Goal: Task Accomplishment & Management: Manage account settings

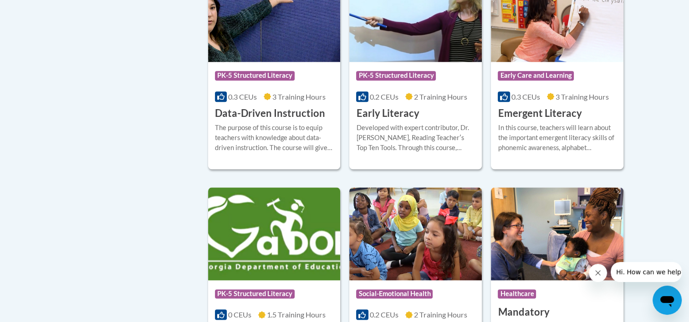
scroll to position [1023, 0]
click at [244, 121] on h3 "Data-Driven Instruction" at bounding box center [270, 114] width 110 height 14
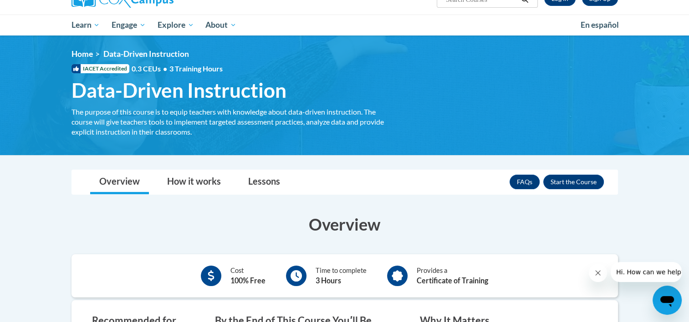
scroll to position [83, 0]
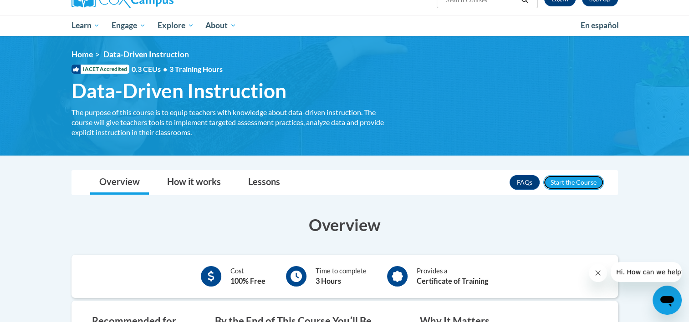
click at [575, 180] on button "Enroll" at bounding box center [573, 182] width 61 height 15
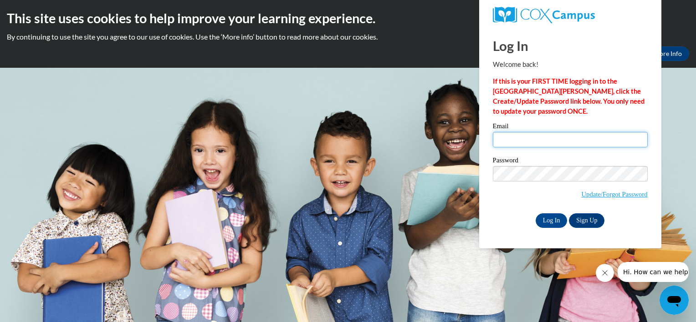
click at [528, 135] on input "Email" at bounding box center [570, 139] width 155 height 15
type input "pamela.dingle@utopianacademy.com"
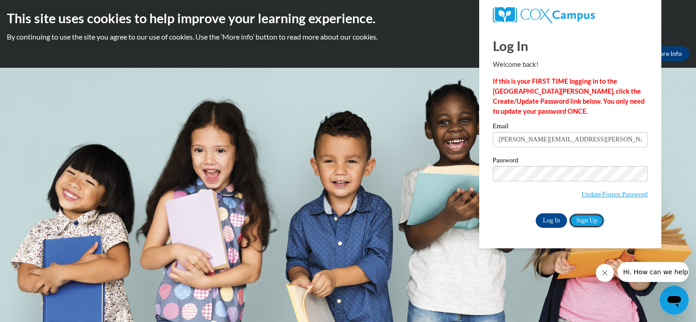
click at [590, 220] on link "Sign Up" at bounding box center [587, 220] width 36 height 15
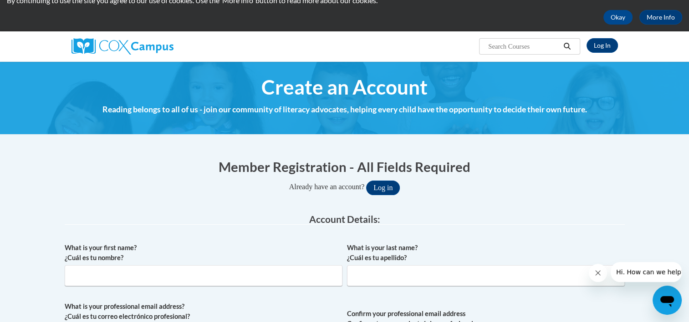
scroll to position [39, 0]
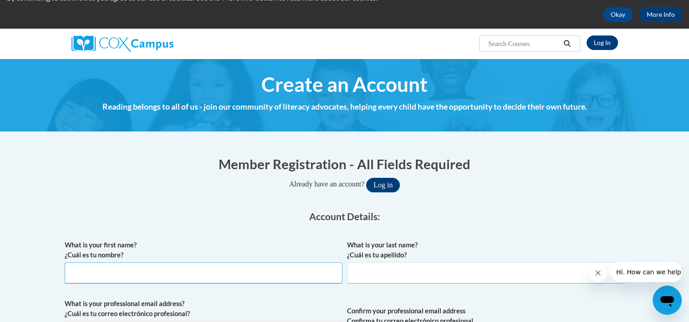
click at [168, 275] on input "What is your first name? ¿Cuál es tu nombre?" at bounding box center [204, 273] width 278 height 21
type input "Pamela Dingle"
type input "pamela.dingle@utopianacademy.com"
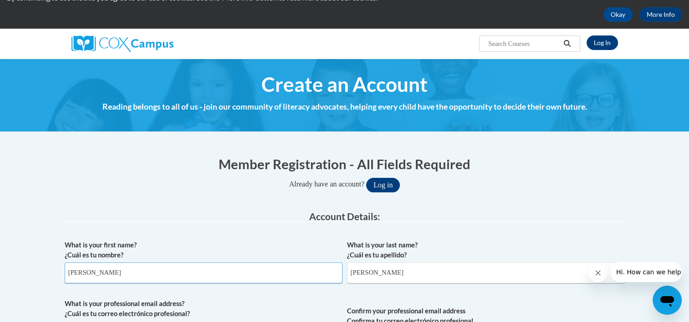
click at [125, 267] on input "Pamela Dingle" at bounding box center [204, 273] width 278 height 21
type input "Pamela"
click at [374, 273] on input "Pamela Dingle" at bounding box center [486, 273] width 278 height 21
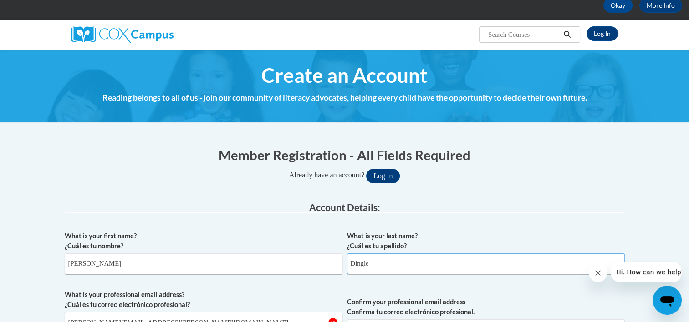
scroll to position [40, 0]
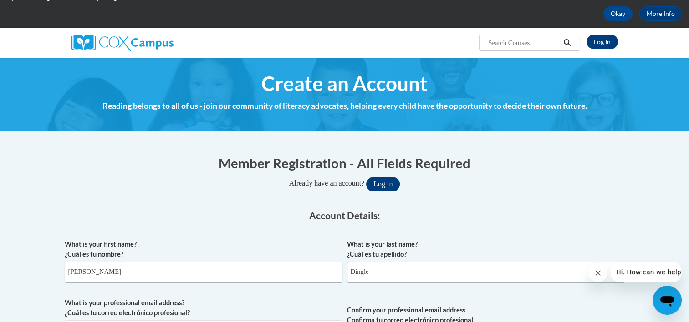
type input "Dingle"
click at [391, 185] on button "Log in" at bounding box center [383, 184] width 34 height 15
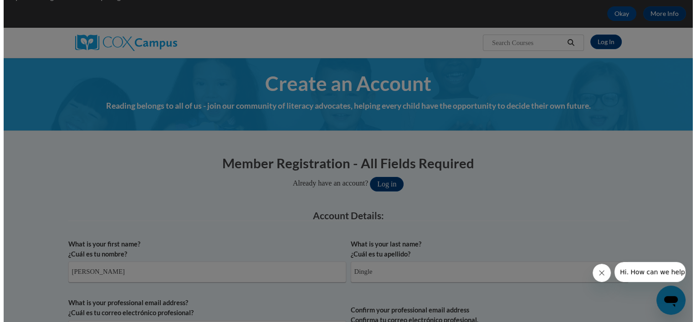
scroll to position [191, 0]
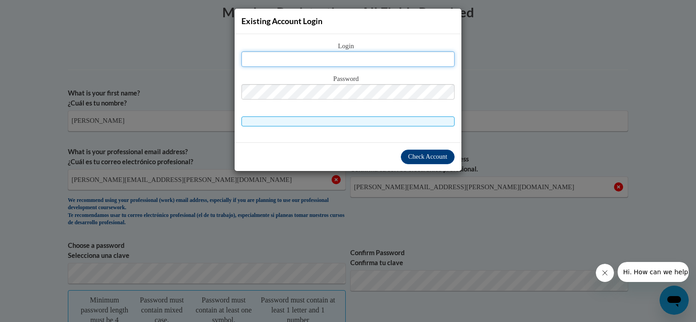
click at [339, 57] on input "text" at bounding box center [347, 58] width 213 height 15
type input "[PERSON_NAME][EMAIL_ADDRESS][PERSON_NAME][DOMAIN_NAME]"
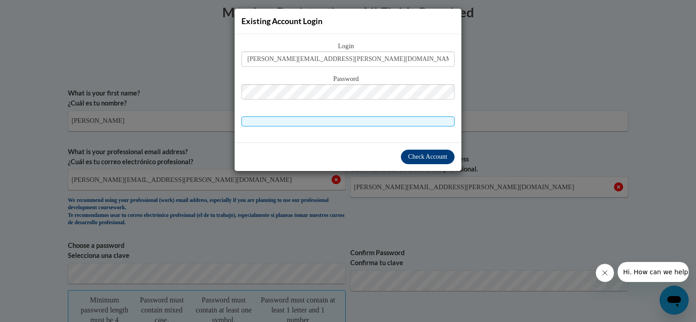
click at [544, 60] on div "Existing Account Login Login pamela.dingle@utopianacademy.com Password" at bounding box center [348, 161] width 696 height 322
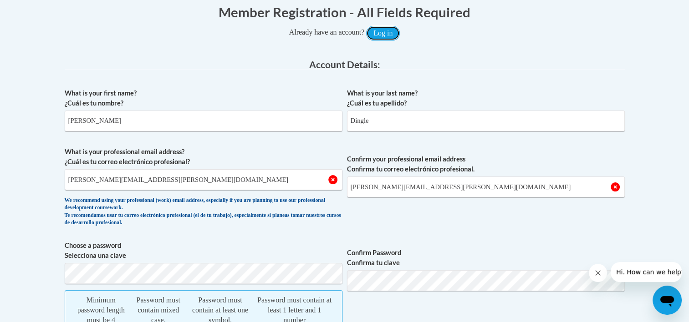
click at [380, 31] on button "Log in" at bounding box center [383, 33] width 34 height 15
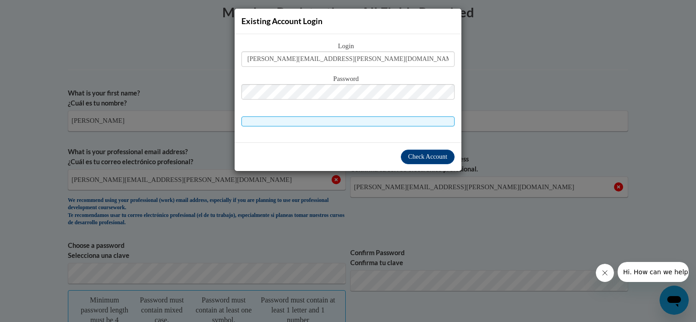
click at [350, 78] on span "Password" at bounding box center [347, 79] width 213 height 10
click at [356, 119] on span at bounding box center [347, 122] width 213 height 10
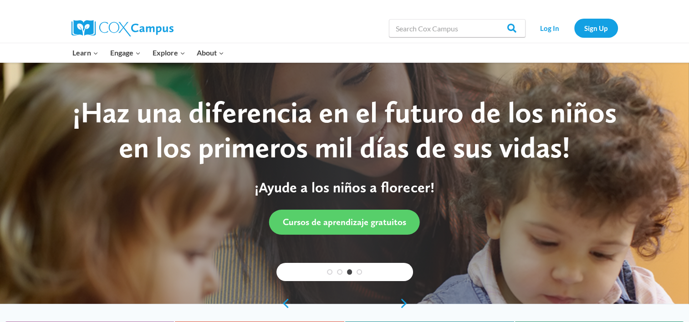
click at [0, 0] on link "PK-5 Structured Literacy Program" at bounding box center [0, 0] width 0 height 0
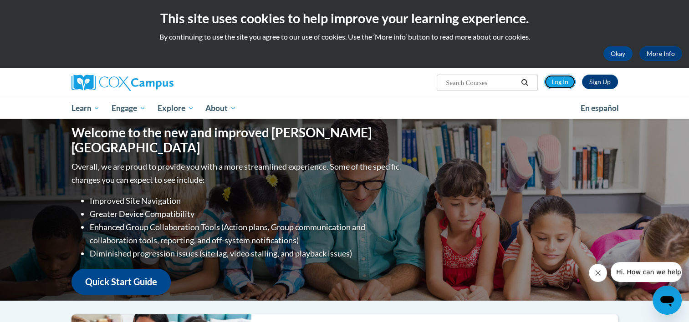
click at [560, 84] on link "Log In" at bounding box center [559, 82] width 31 height 15
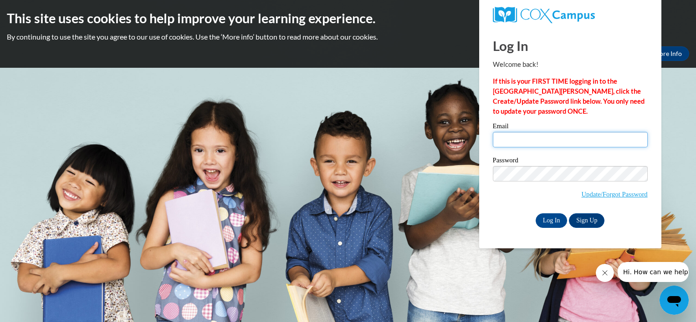
click at [529, 137] on input "Email" at bounding box center [570, 139] width 155 height 15
type input "[PERSON_NAME][EMAIL_ADDRESS][PERSON_NAME][DOMAIN_NAME]"
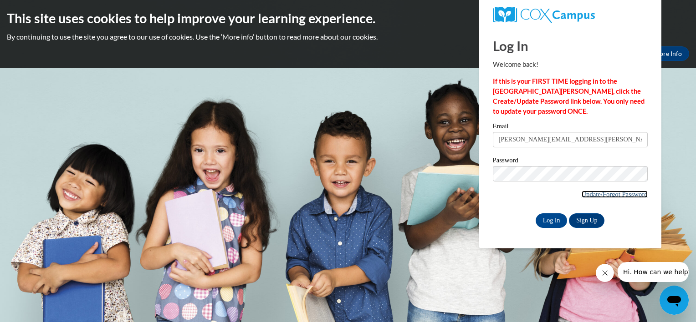
click at [619, 193] on link "Update/Forgot Password" at bounding box center [614, 194] width 66 height 7
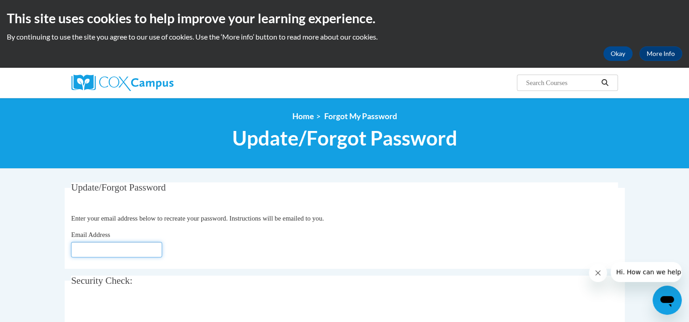
click at [114, 251] on input "Email Address" at bounding box center [116, 249] width 91 height 15
type input "[PERSON_NAME][EMAIL_ADDRESS][DOMAIN_NAME]"
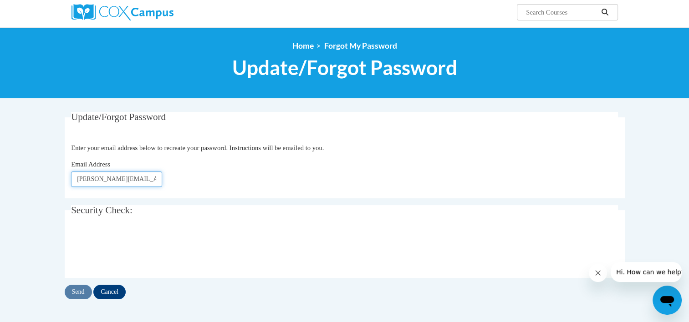
scroll to position [71, 0]
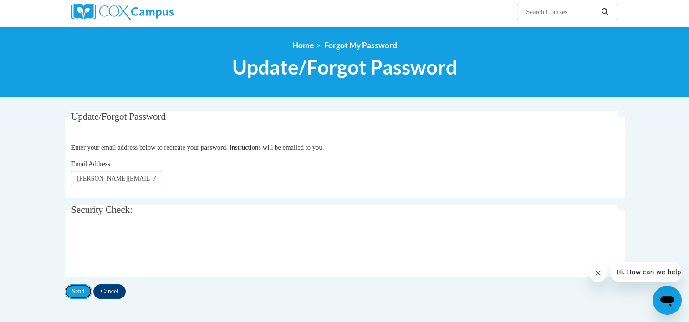
click at [79, 294] on input "Send" at bounding box center [78, 291] width 27 height 15
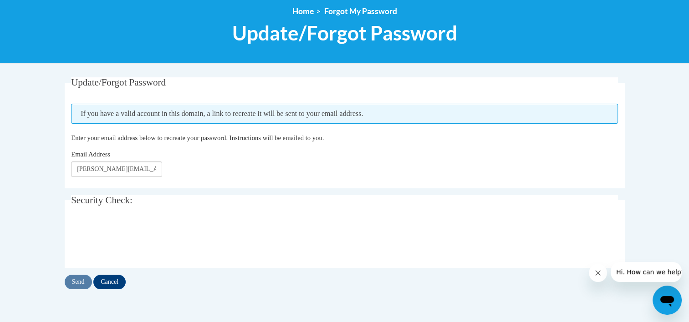
scroll to position [106, 0]
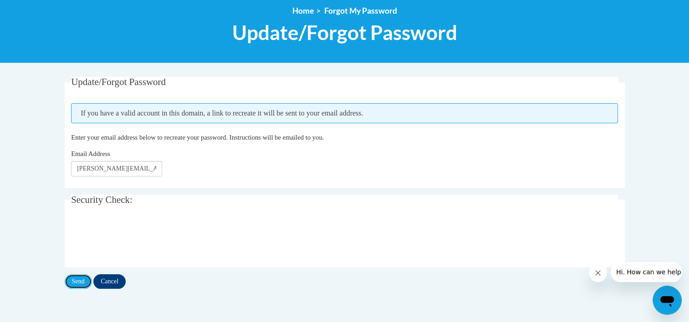
click at [75, 282] on input "Send" at bounding box center [78, 281] width 27 height 15
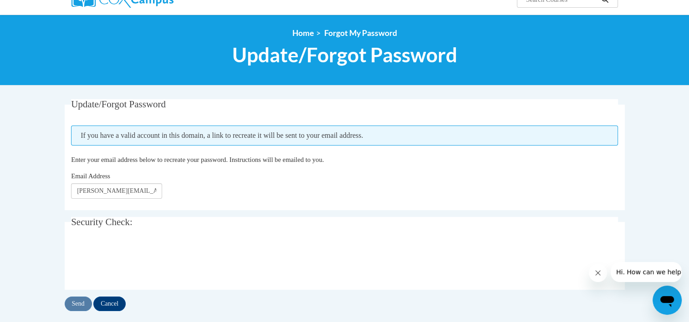
scroll to position [85, 0]
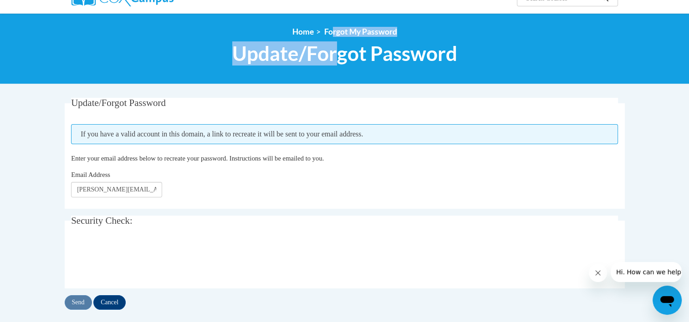
drag, startPoint x: 337, startPoint y: 47, endPoint x: 331, endPoint y: 33, distance: 15.3
click at [331, 33] on div "<en>Home</en><fr>Accueil</fr><de>Zuhause</de><it>Casa</it><es>Casa</es><pt>Casa…" at bounding box center [345, 48] width 574 height 43
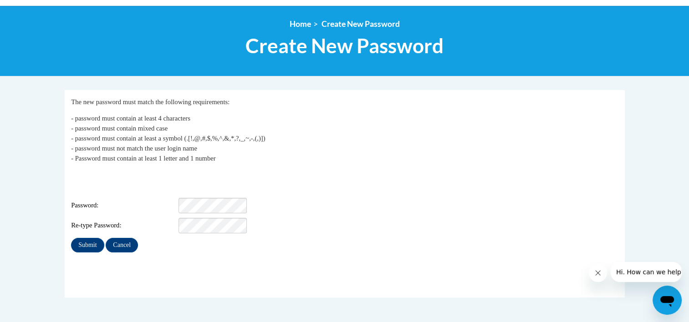
scroll to position [94, 0]
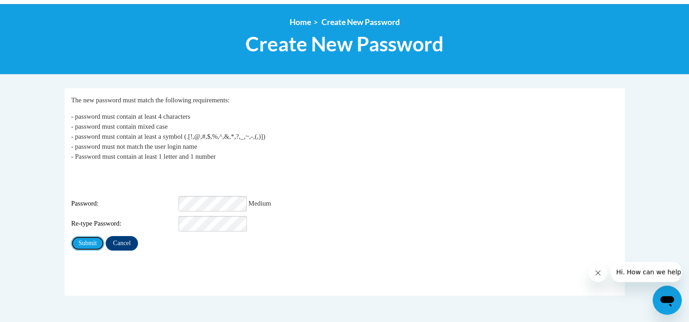
click at [87, 236] on input "Submit" at bounding box center [87, 243] width 33 height 15
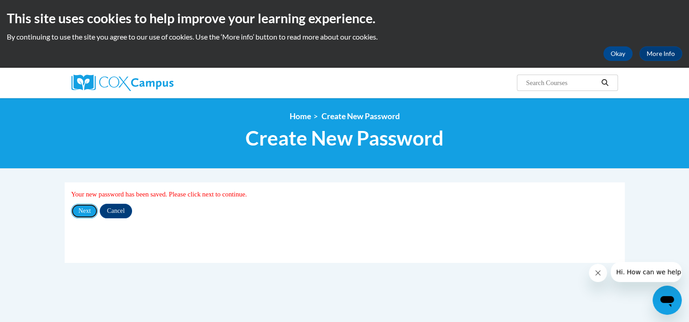
click at [87, 211] on input "Next" at bounding box center [84, 211] width 27 height 15
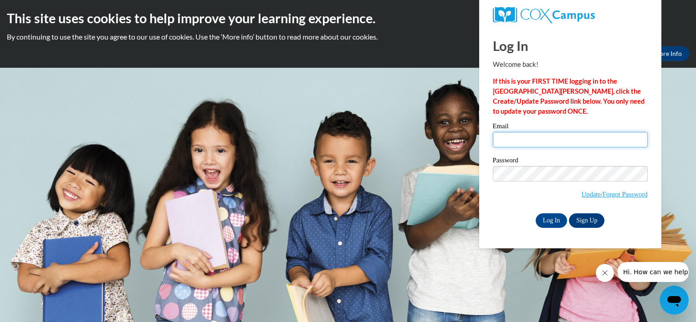
type input "pamela.dingle@utopianacademy.com"
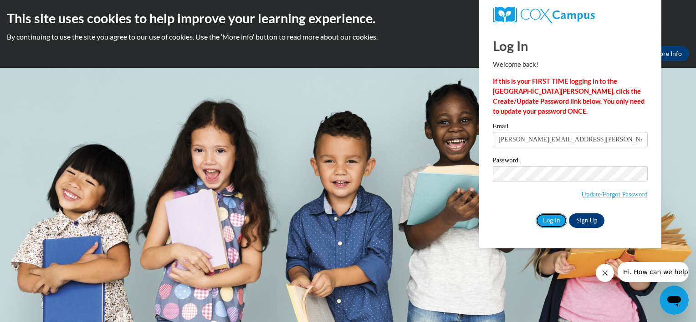
click at [552, 222] on input "Log In" at bounding box center [551, 220] width 32 height 15
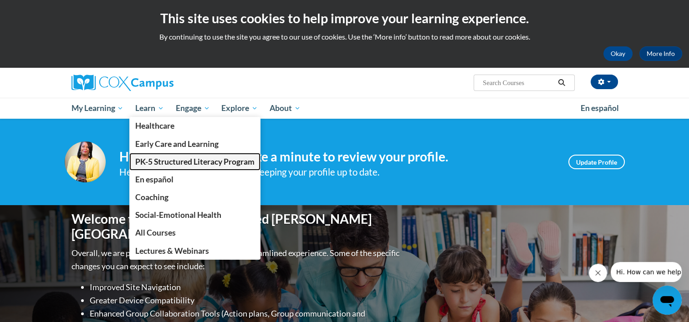
click at [167, 163] on span "PK-5 Structured Literacy Program" at bounding box center [194, 162] width 119 height 10
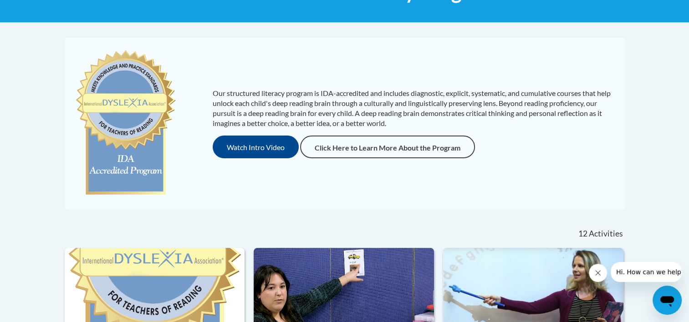
scroll to position [168, 0]
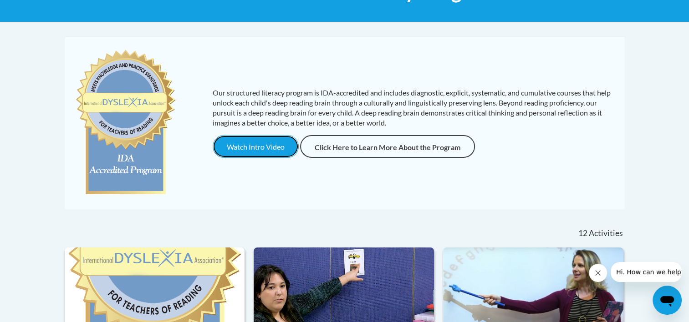
click at [264, 151] on button "Watch Intro Video" at bounding box center [256, 146] width 86 height 23
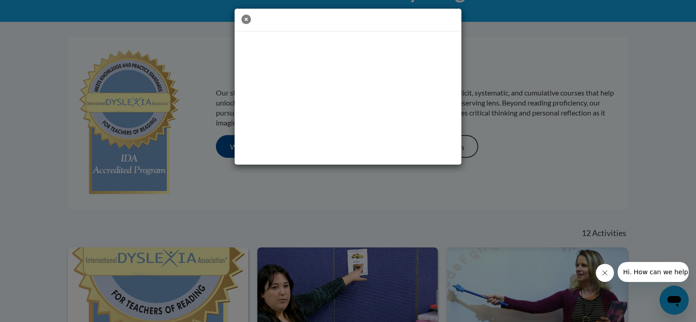
click at [246, 20] on icon "button" at bounding box center [246, 20] width 10 height 10
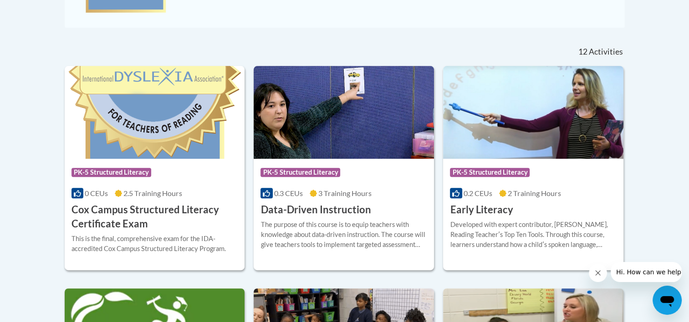
scroll to position [362, 0]
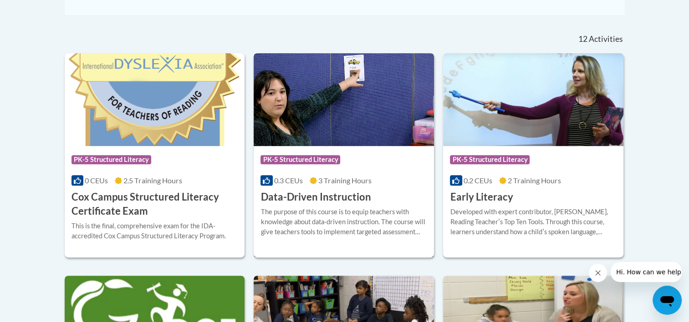
click at [319, 197] on h3 "Data-Driven Instruction" at bounding box center [315, 197] width 110 height 14
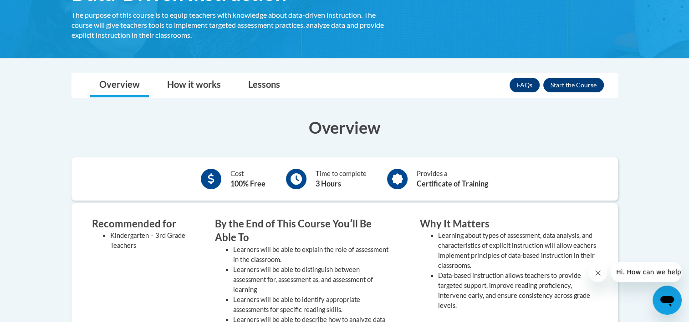
scroll to position [178, 0]
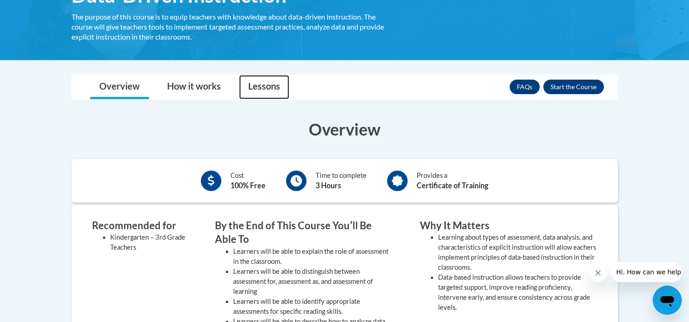
click at [268, 89] on link "Lessons" at bounding box center [264, 87] width 50 height 24
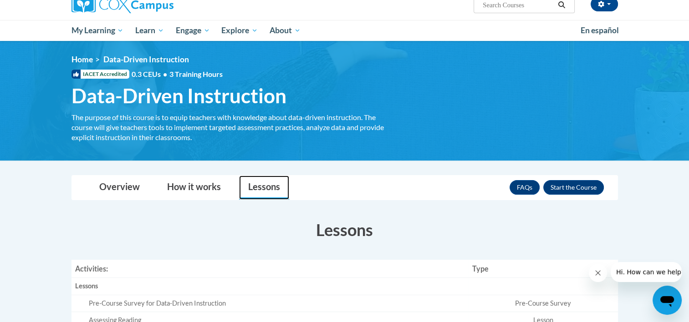
scroll to position [0, 0]
